Goal: Navigation & Orientation: Find specific page/section

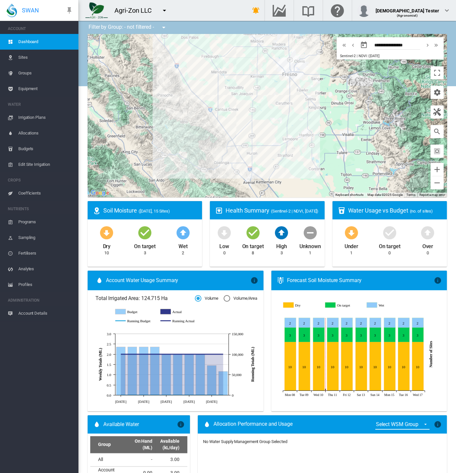
click at [161, 10] on md-icon "icon-menu-down" at bounding box center [164, 11] width 8 height 8
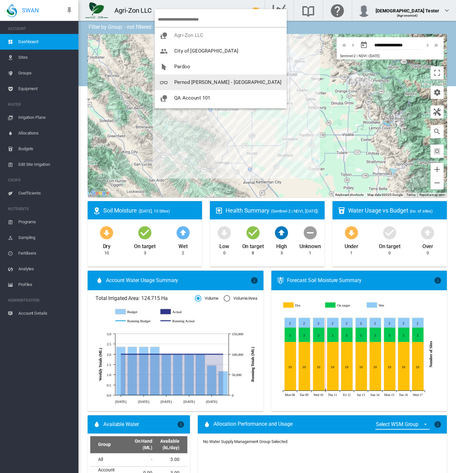
scroll to position [62, 0]
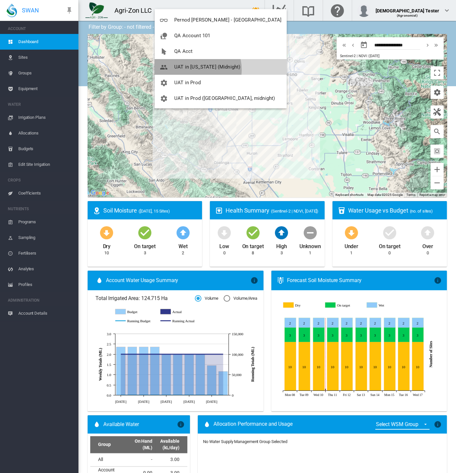
click at [194, 69] on span "UAT in California (Midnight)" at bounding box center [207, 67] width 66 height 6
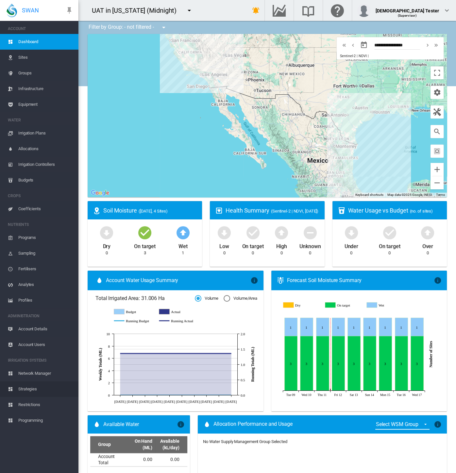
click at [30, 388] on span "Strategies" at bounding box center [45, 389] width 55 height 16
